Goal: Check status: Check status

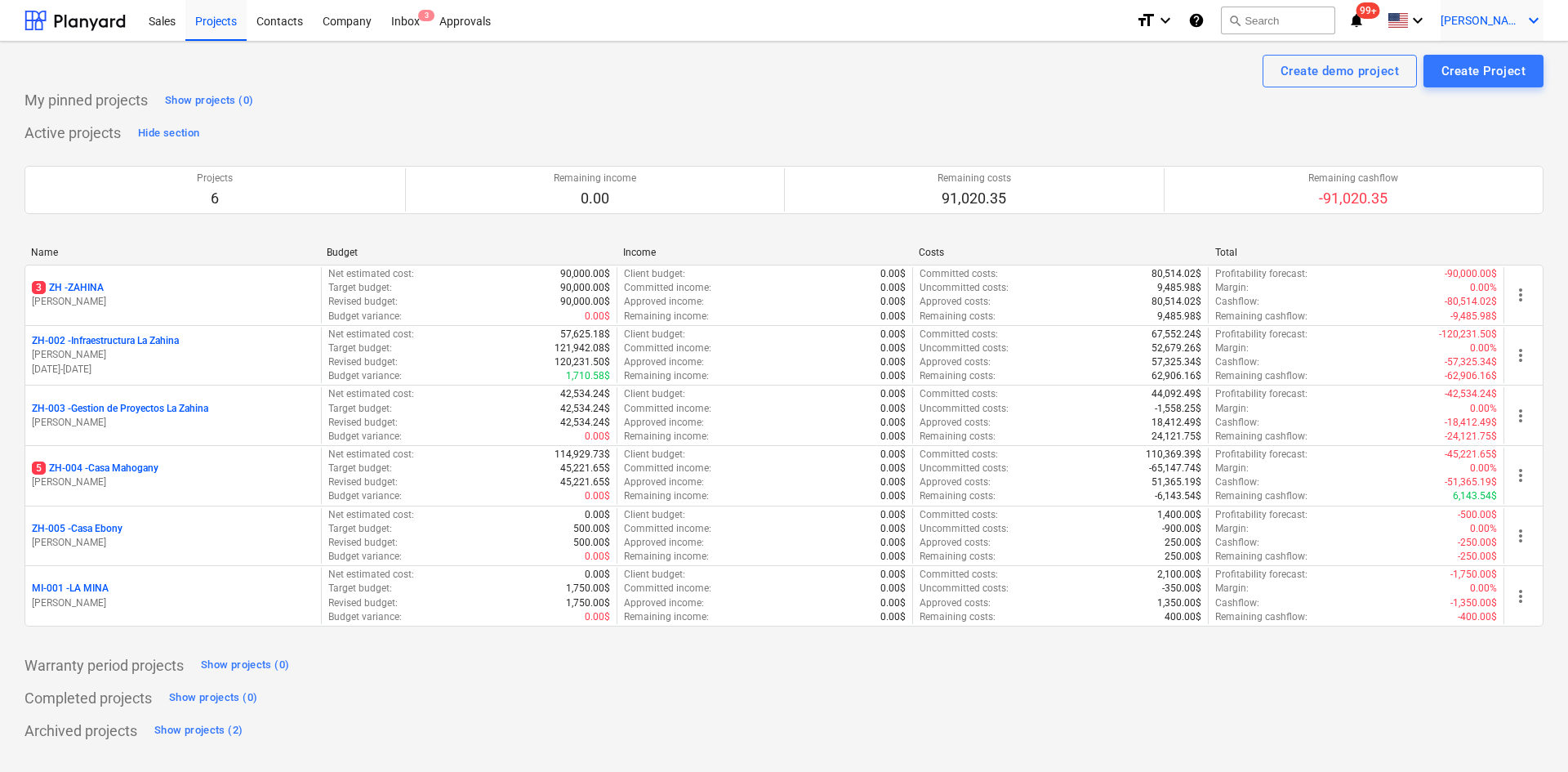
click at [1492, 14] on span "[PERSON_NAME]" at bounding box center [1482, 21] width 82 height 13
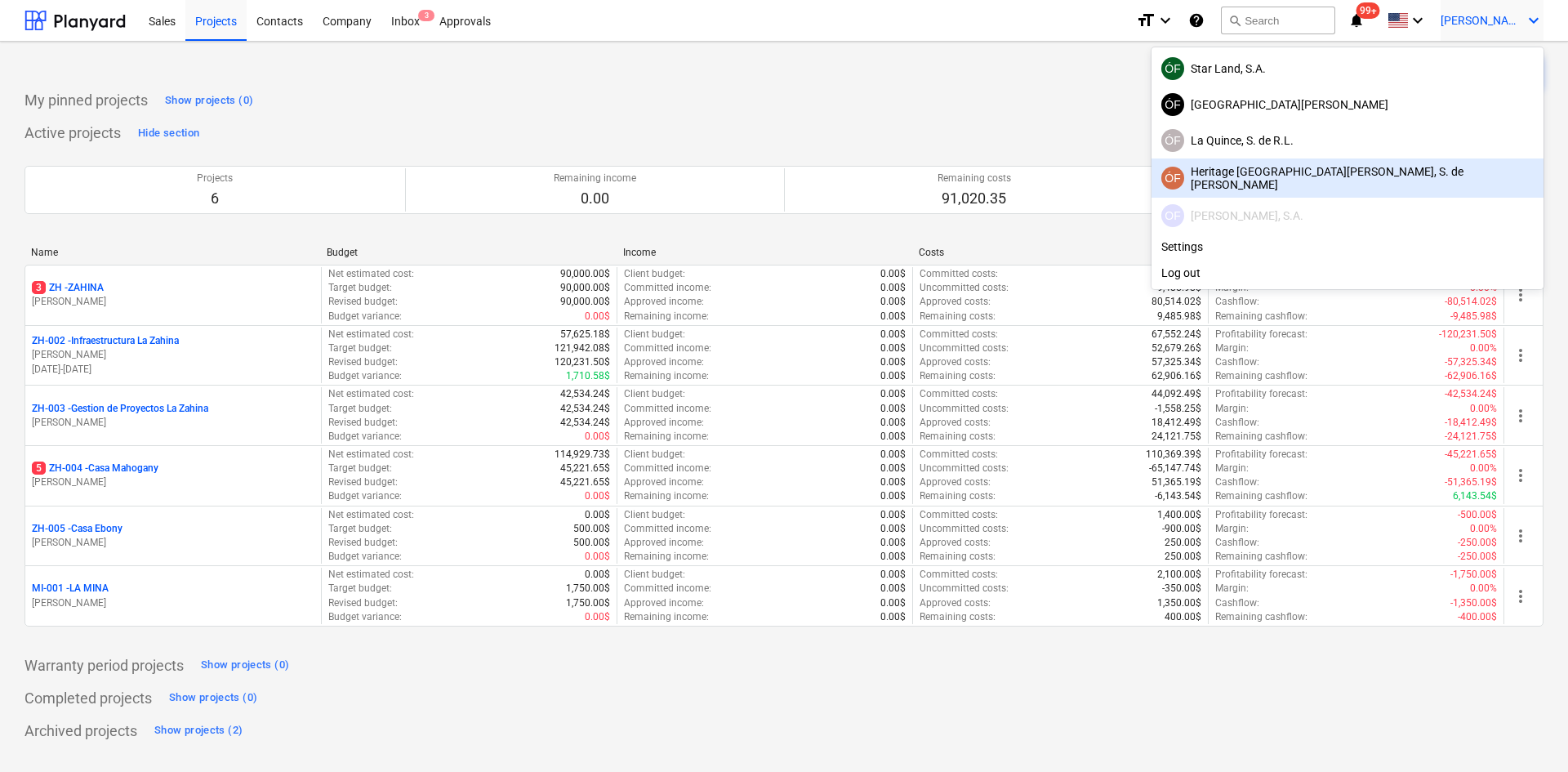
drag, startPoint x: 1406, startPoint y: 71, endPoint x: 1394, endPoint y: 202, distance: 131.5
click at [1401, 199] on div "ÓF Star Land, S.A. [GEOGRAPHIC_DATA][PERSON_NAME] ÓF La Quince, S. de [PERSON_N…" at bounding box center [1348, 169] width 392 height 242
click at [474, 110] on div at bounding box center [784, 386] width 1568 height 772
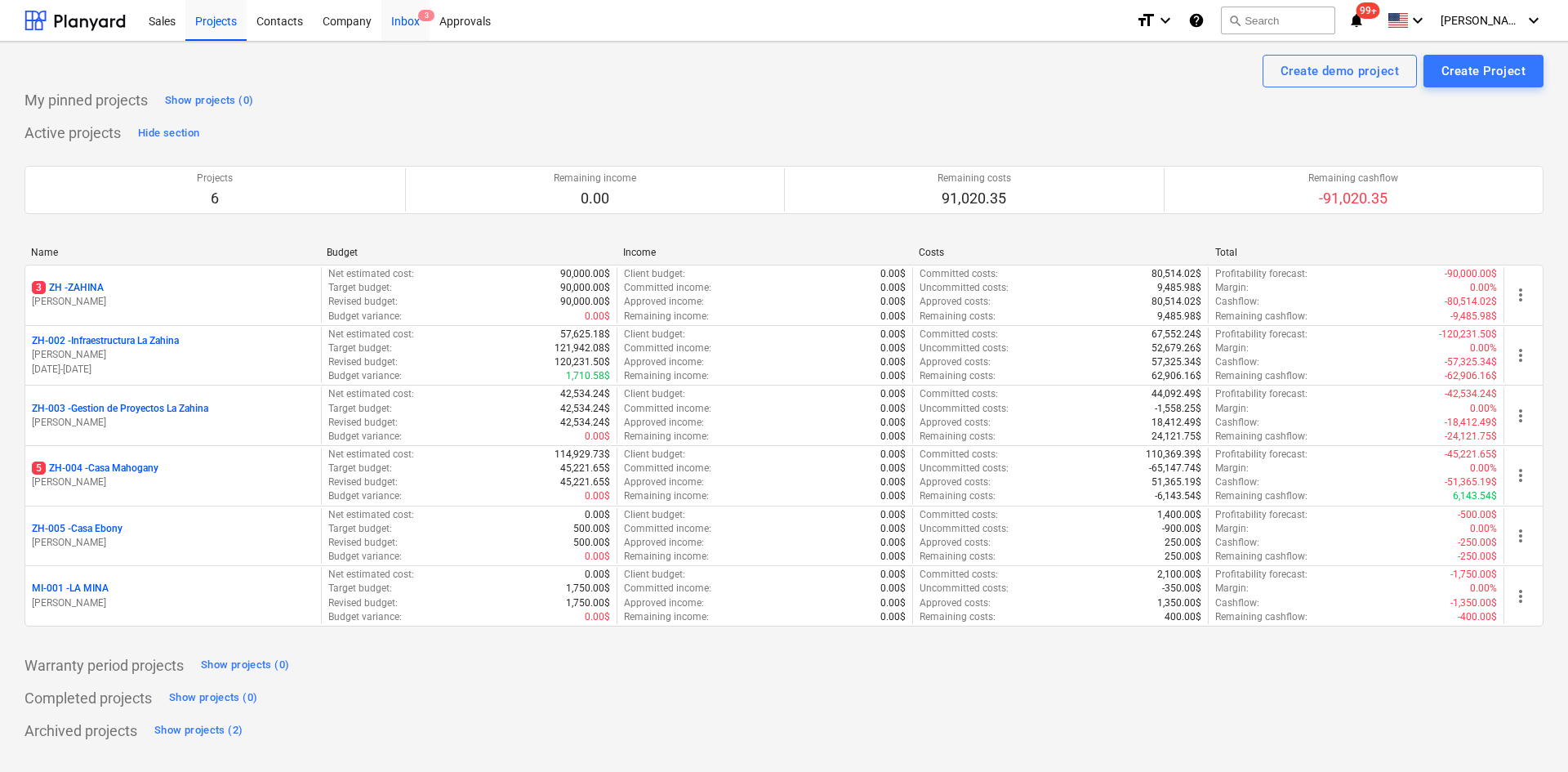
click at [401, 23] on div "Inbox 3" at bounding box center [406, 20] width 48 height 42
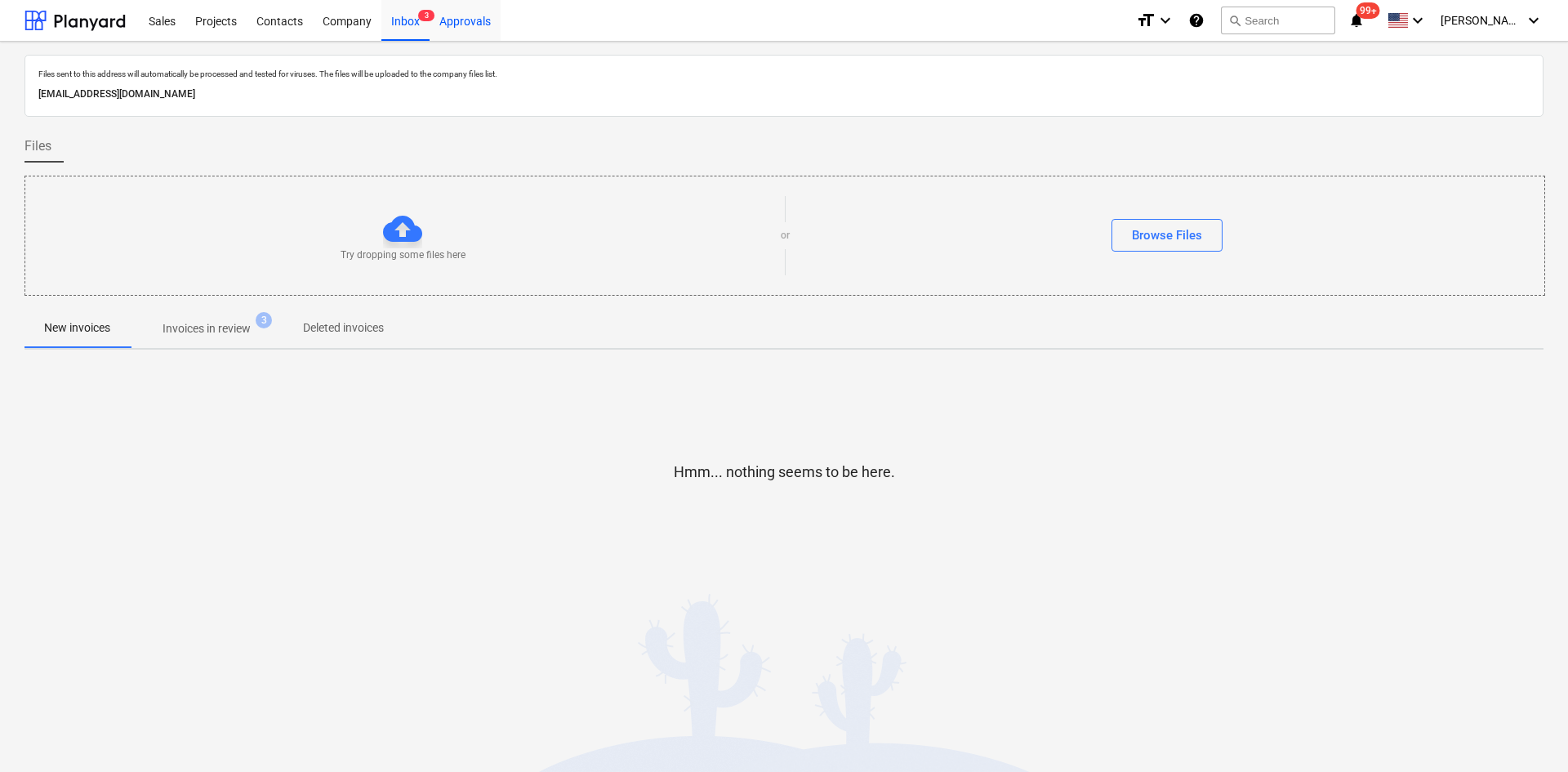
click at [463, 29] on div "Approvals" at bounding box center [465, 20] width 71 height 42
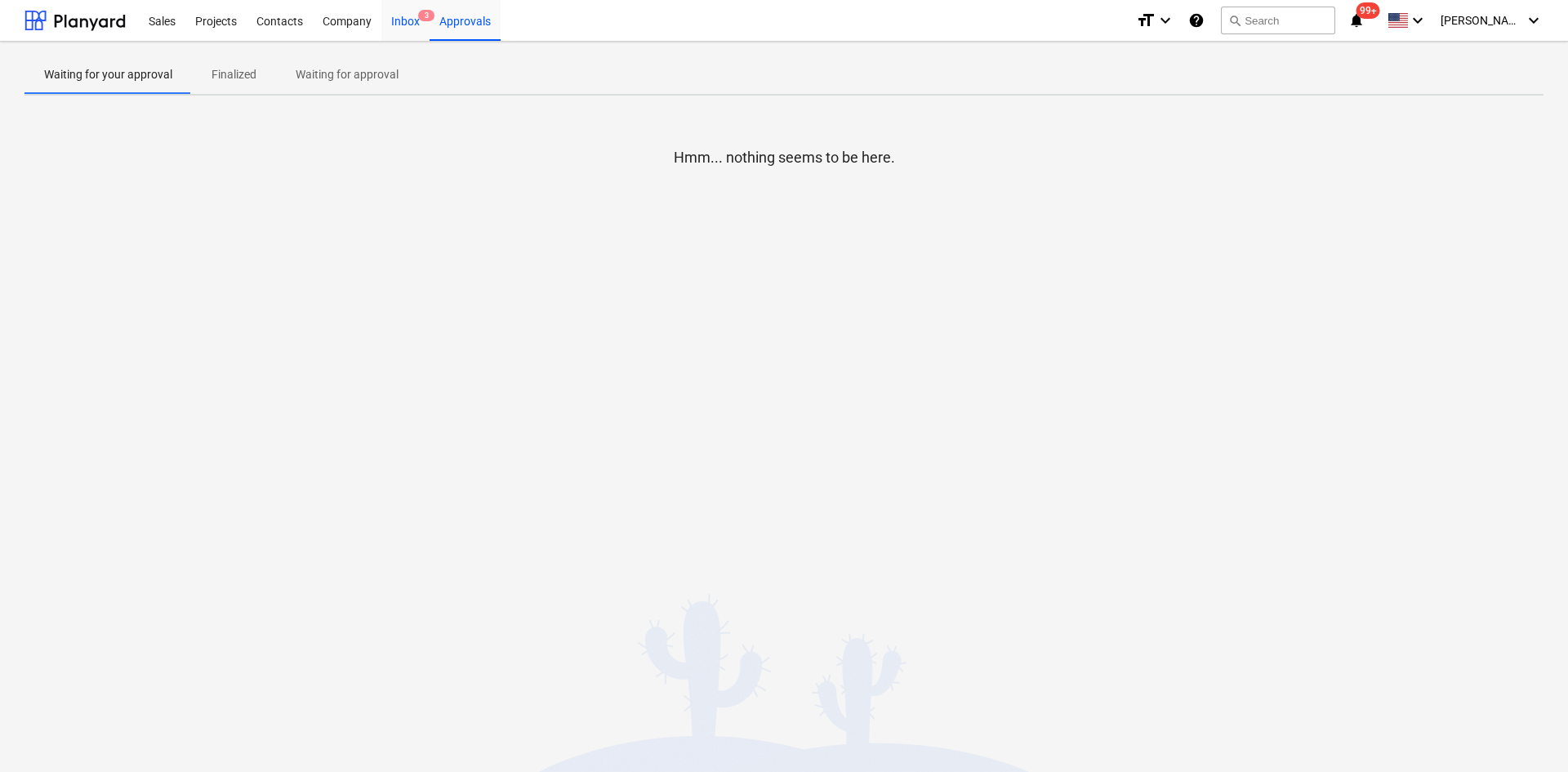
click at [422, 23] on div "Inbox 3" at bounding box center [406, 20] width 48 height 42
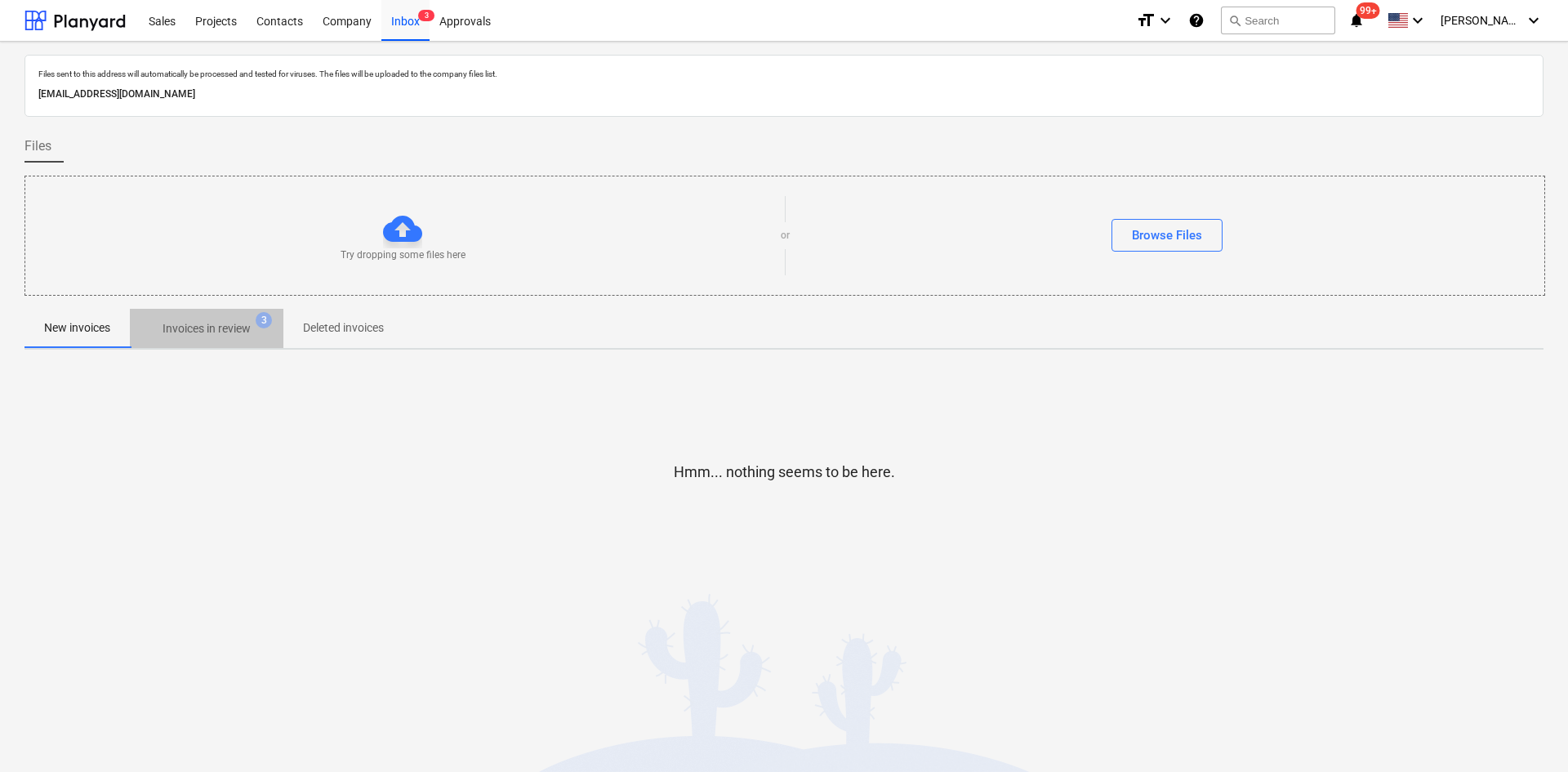
click at [237, 341] on span "Invoices in review 3" at bounding box center [207, 328] width 154 height 29
